Goal: Transaction & Acquisition: Purchase product/service

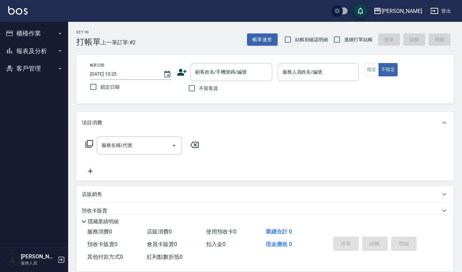
click at [29, 51] on button "報表及分析" at bounding box center [34, 51] width 63 height 18
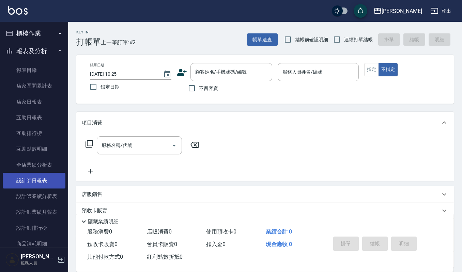
click at [35, 185] on link "設計師日報表" at bounding box center [34, 181] width 63 height 16
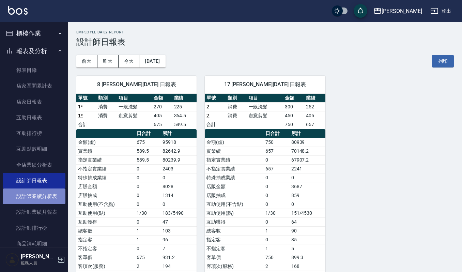
click at [34, 197] on link "設計師業績分析表" at bounding box center [34, 196] width 63 height 16
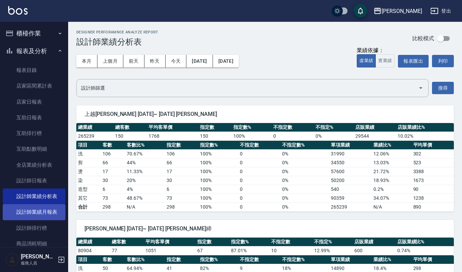
click at [37, 210] on link "設計師業績月報表" at bounding box center [34, 212] width 63 height 16
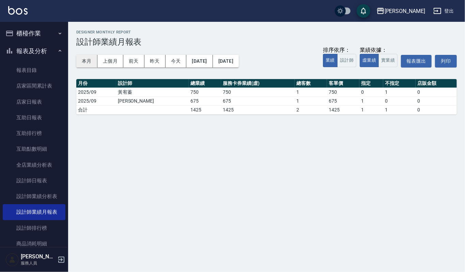
click at [86, 60] on button "本月" at bounding box center [86, 61] width 21 height 13
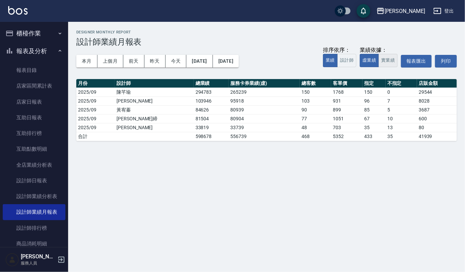
click at [386, 57] on button "實業績" at bounding box center [387, 60] width 19 height 13
click at [372, 59] on button "虛業績" at bounding box center [368, 60] width 19 height 13
click at [36, 30] on button "櫃檯作業" at bounding box center [34, 34] width 63 height 18
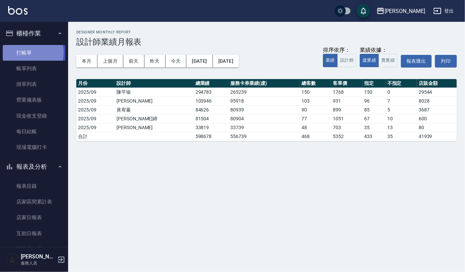
click at [26, 52] on link "打帳單" at bounding box center [34, 53] width 63 height 16
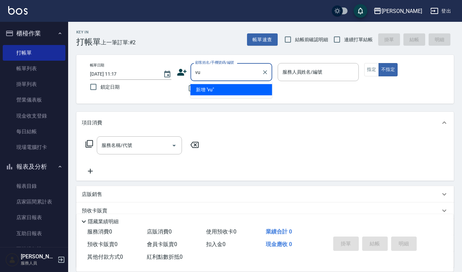
type input "v"
type input "効"
type input "小"
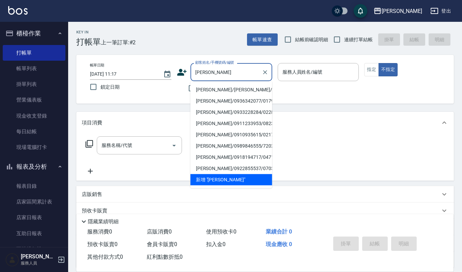
click at [226, 69] on input "[PERSON_NAME]" at bounding box center [225, 72] width 65 height 12
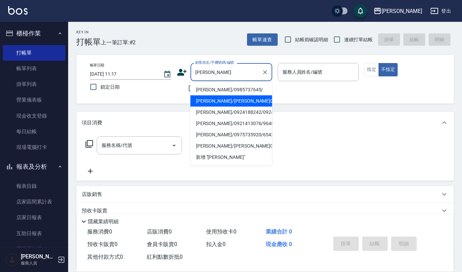
scroll to position [45, 0]
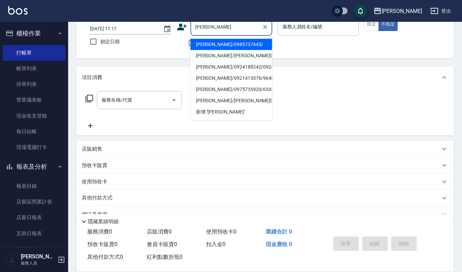
click at [201, 28] on input "[PERSON_NAME]" at bounding box center [225, 27] width 65 height 12
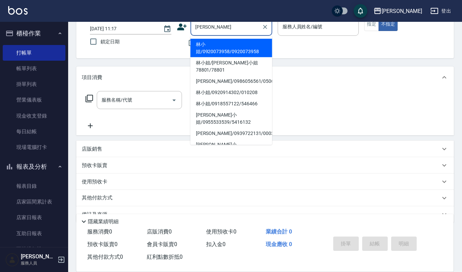
click at [228, 25] on input "[PERSON_NAME]" at bounding box center [225, 27] width 65 height 12
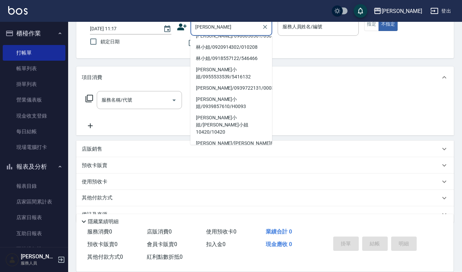
scroll to position [91, 0]
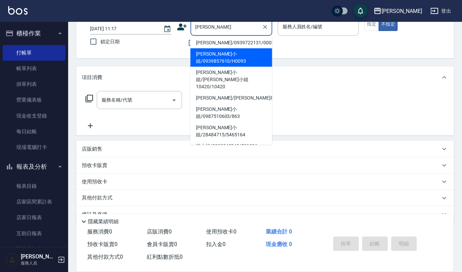
click at [199, 27] on input "[PERSON_NAME]" at bounding box center [225, 27] width 65 height 12
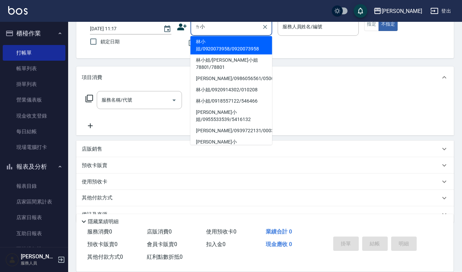
scroll to position [0, 0]
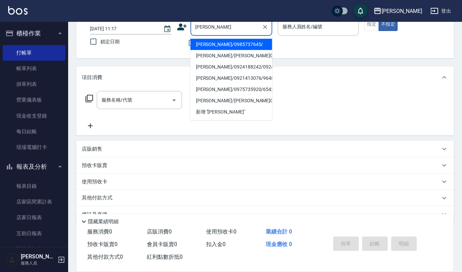
type input "小"
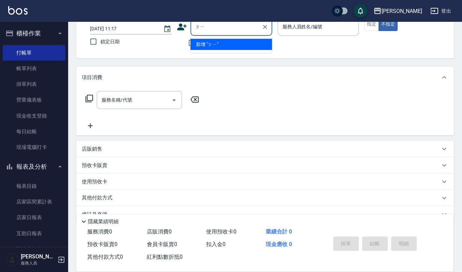
type input "批"
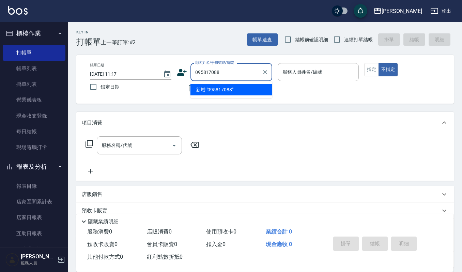
type input "0958170885"
click at [267, 71] on icon "Clear" at bounding box center [264, 72] width 7 height 7
click at [248, 86] on li "[PERSON_NAME]/0930931191/45976" at bounding box center [231, 89] width 82 height 11
type input "[PERSON_NAME]/0930931191/45976"
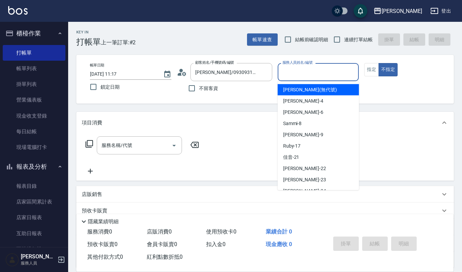
click at [289, 72] on input "服務人員姓名/編號" at bounding box center [318, 72] width 75 height 12
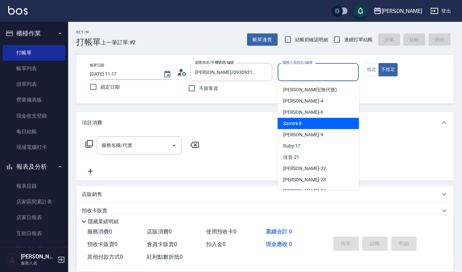
click at [300, 120] on span "Sammi -8" at bounding box center [292, 123] width 19 height 7
type input "Sammi-8"
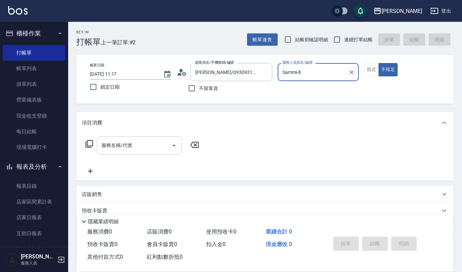
click at [145, 142] on input "服務名稱/代號" at bounding box center [134, 145] width 69 height 12
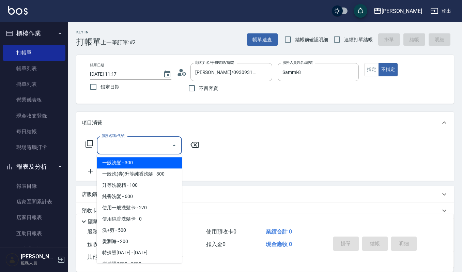
click at [139, 162] on span "一般洗髮 - 300" at bounding box center [139, 162] width 85 height 11
type input "一般洗髮(101)"
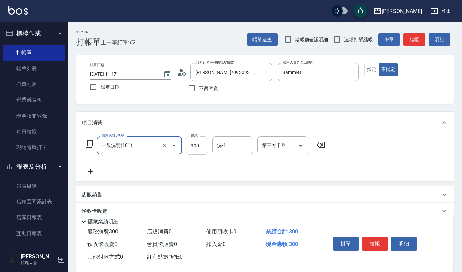
click at [201, 150] on input "300" at bounding box center [197, 145] width 22 height 18
type input "270"
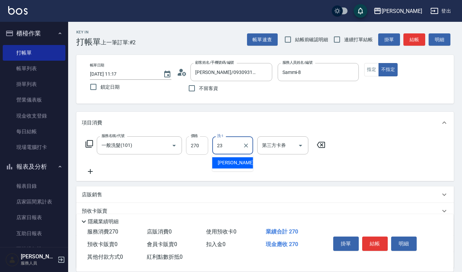
type input "[PERSON_NAME]-23"
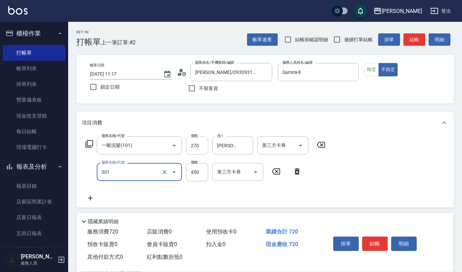
type input "創意剪髮(301)"
type input "405"
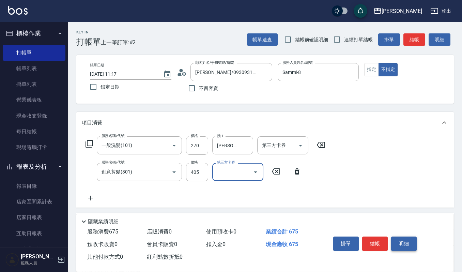
click at [398, 240] on button "明細" at bounding box center [404, 243] width 26 height 14
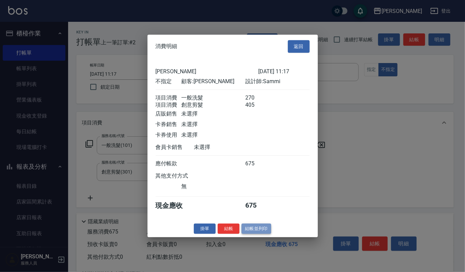
click at [265, 229] on button "結帳並列印" at bounding box center [256, 228] width 30 height 11
